Goal: Information Seeking & Learning: Learn about a topic

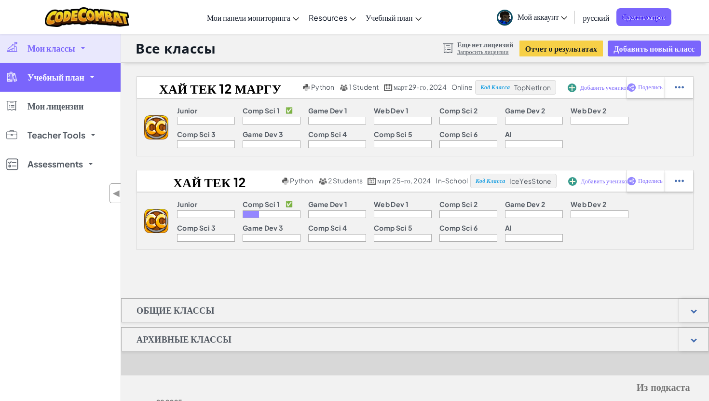
click at [69, 82] on link "Учебный план" at bounding box center [60, 77] width 120 height 29
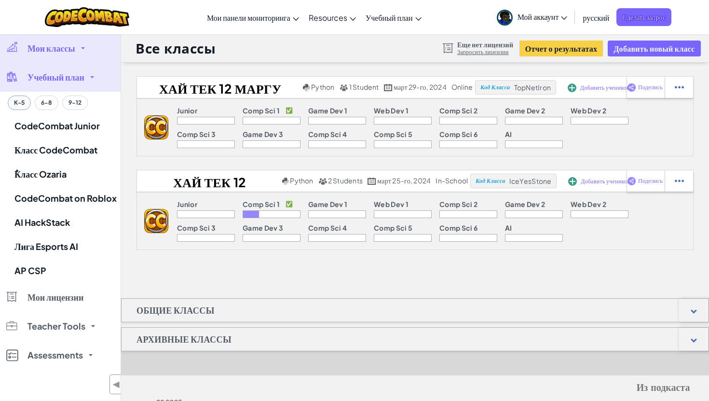
click at [19, 103] on button "K-5" at bounding box center [19, 102] width 23 height 14
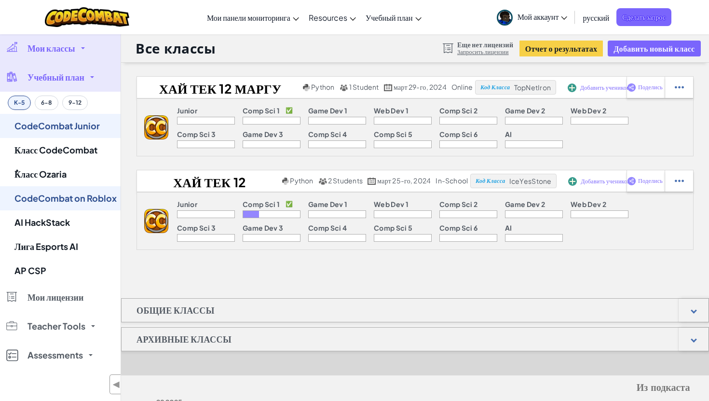
click at [14, 102] on button "K-5" at bounding box center [19, 102] width 23 height 14
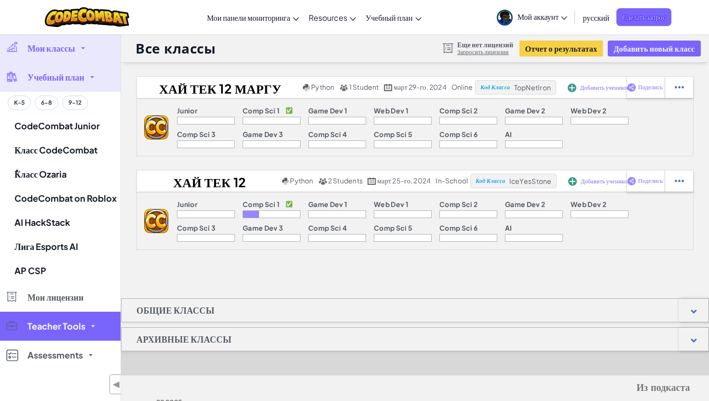
click at [67, 331] on link "Teacher Tools" at bounding box center [60, 325] width 120 height 29
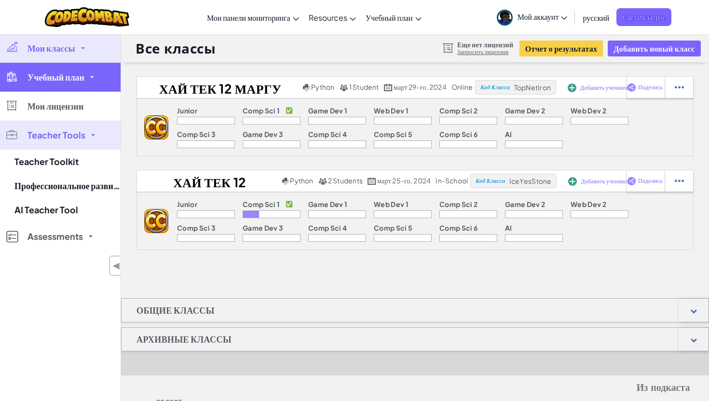
click at [81, 86] on link "Учебный план" at bounding box center [60, 77] width 120 height 29
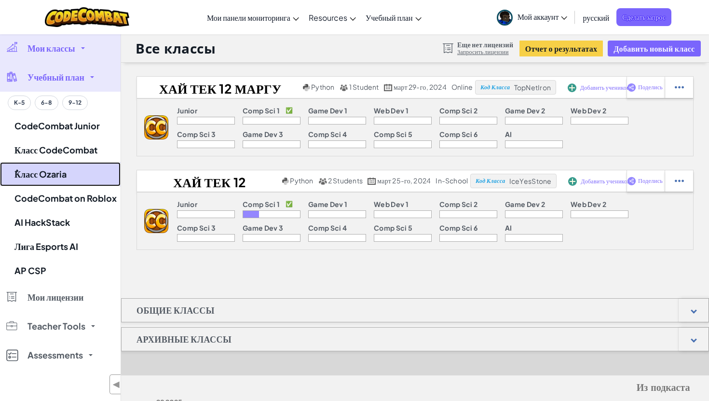
click at [81, 172] on link "ٌКласс Ozaria" at bounding box center [60, 174] width 120 height 24
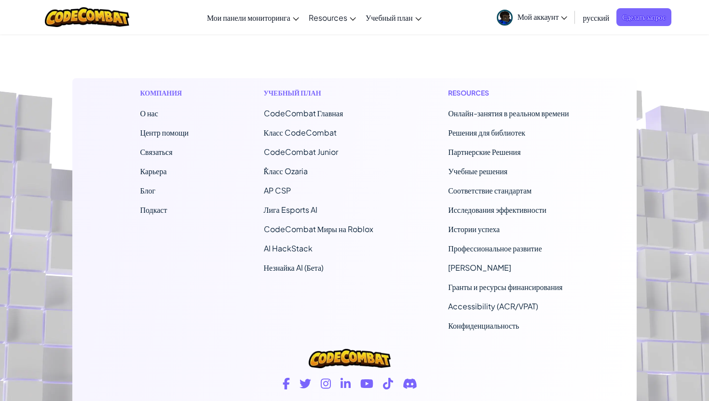
scroll to position [619, 0]
